Goal: Transaction & Acquisition: Purchase product/service

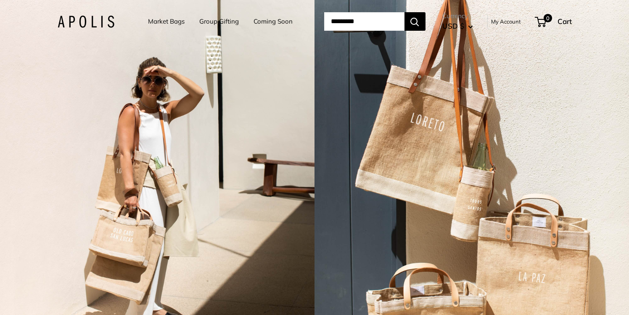
click at [617, 187] on div "2 / 7" at bounding box center [472, 157] width 315 height 315
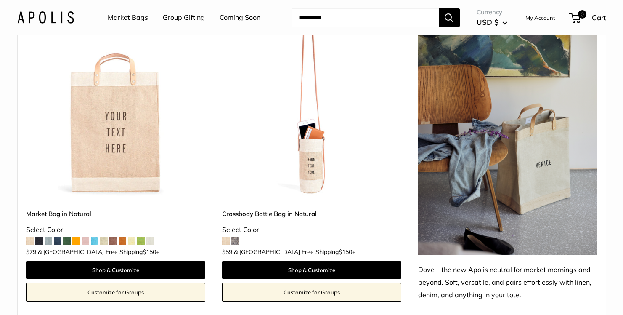
scroll to position [464, 0]
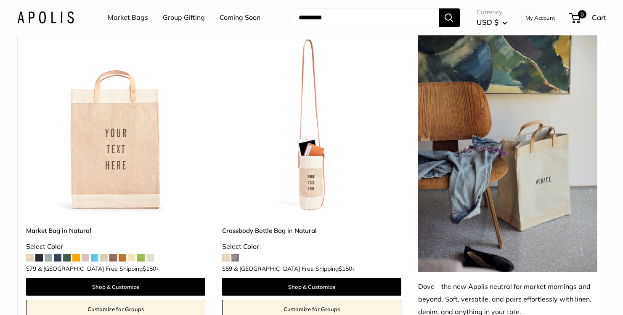
click at [76, 254] on span at bounding box center [76, 258] width 8 height 8
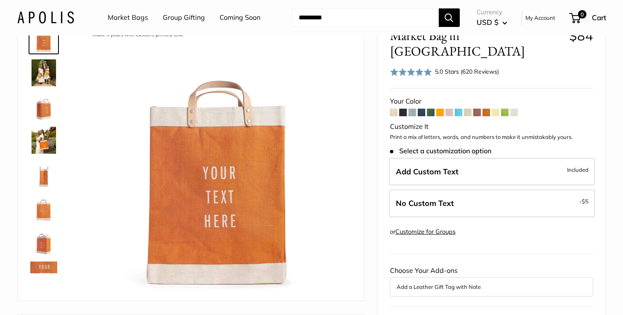
scroll to position [42, 0]
